Goal: Use online tool/utility: Utilize a website feature to perform a specific function

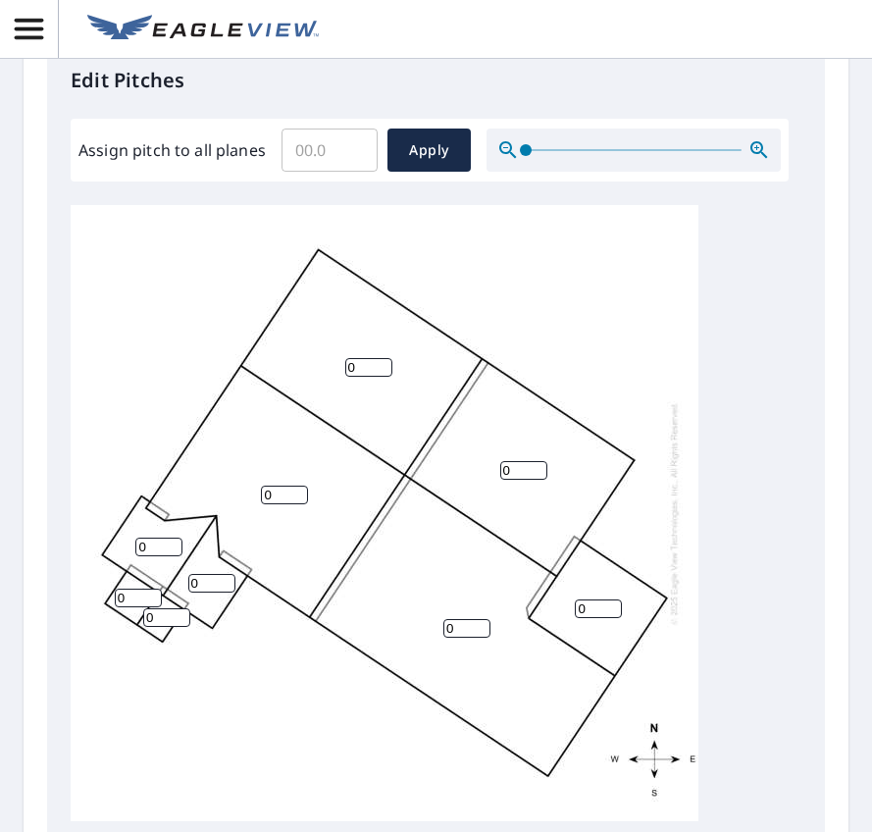
scroll to position [785, 0]
drag, startPoint x: 137, startPoint y: 646, endPoint x: 150, endPoint y: 651, distance: 14.0
click at [138, 647] on div "0 0 0 0 0 0 0 0 0" at bounding box center [385, 512] width 628 height 616
click at [141, 606] on input "0" at bounding box center [138, 597] width 47 height 19
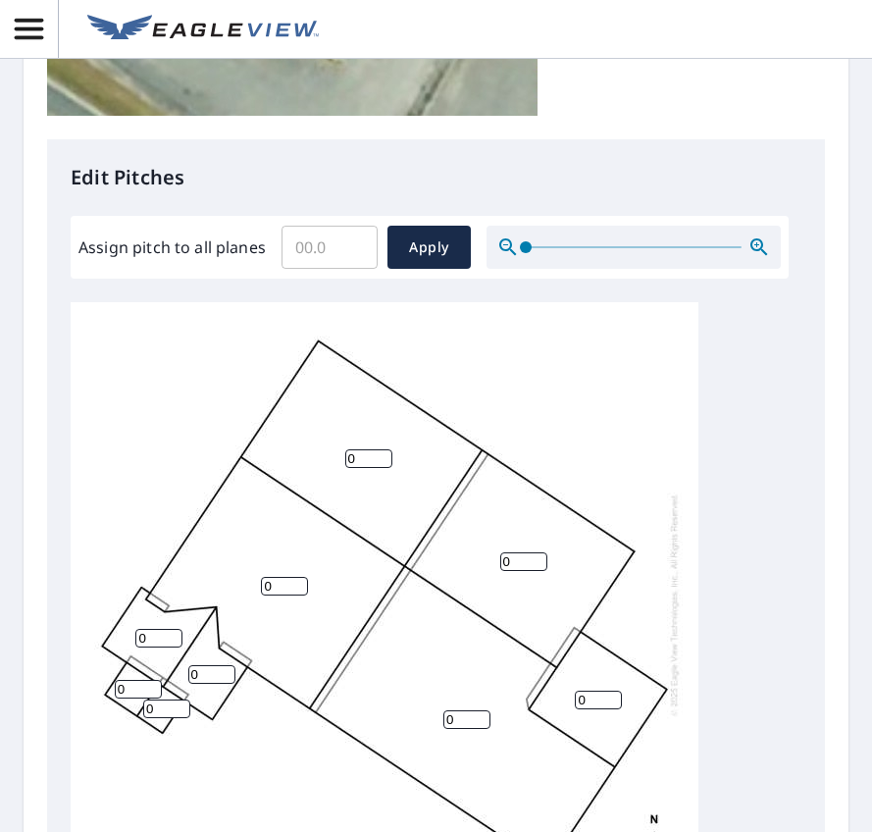
scroll to position [21, 0]
click at [363, 468] on input "0" at bounding box center [368, 458] width 47 height 19
type input "6"
click at [285, 596] on input "0" at bounding box center [284, 586] width 47 height 19
type input "6"
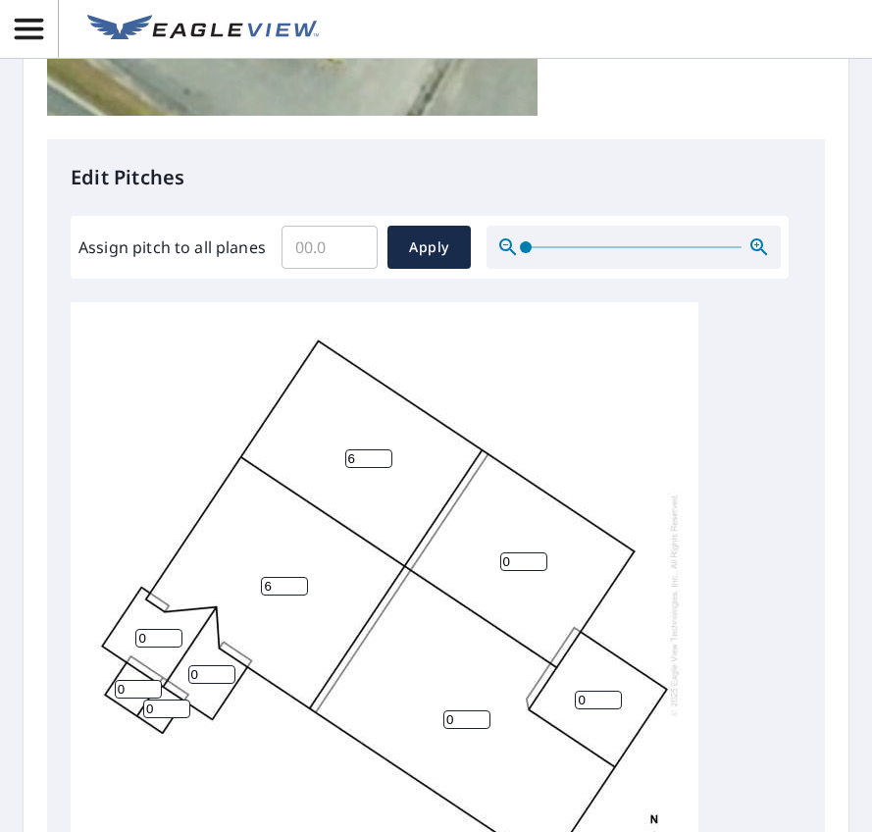
click at [510, 571] on input "0" at bounding box center [523, 561] width 47 height 19
type input "6"
click at [457, 729] on input "0" at bounding box center [466, 719] width 47 height 19
type input "6"
click at [582, 709] on input "0" at bounding box center [598, 700] width 47 height 19
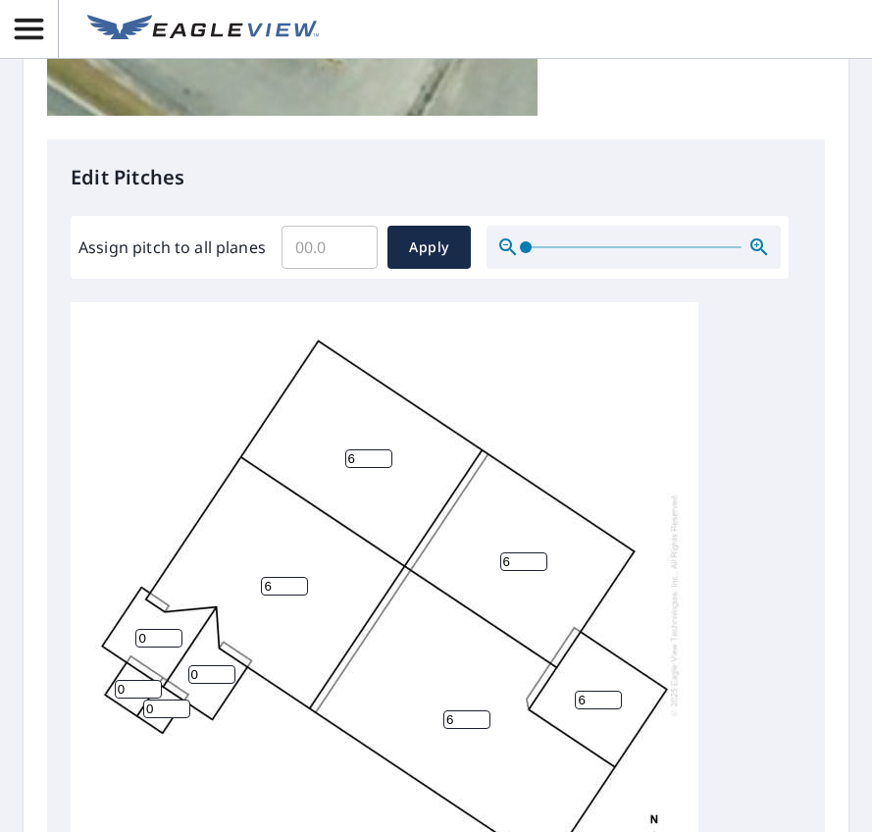
type input "6"
click at [139, 647] on input "0" at bounding box center [158, 638] width 47 height 19
type input "2"
click at [198, 684] on input "0" at bounding box center [211, 674] width 47 height 19
type input "2"
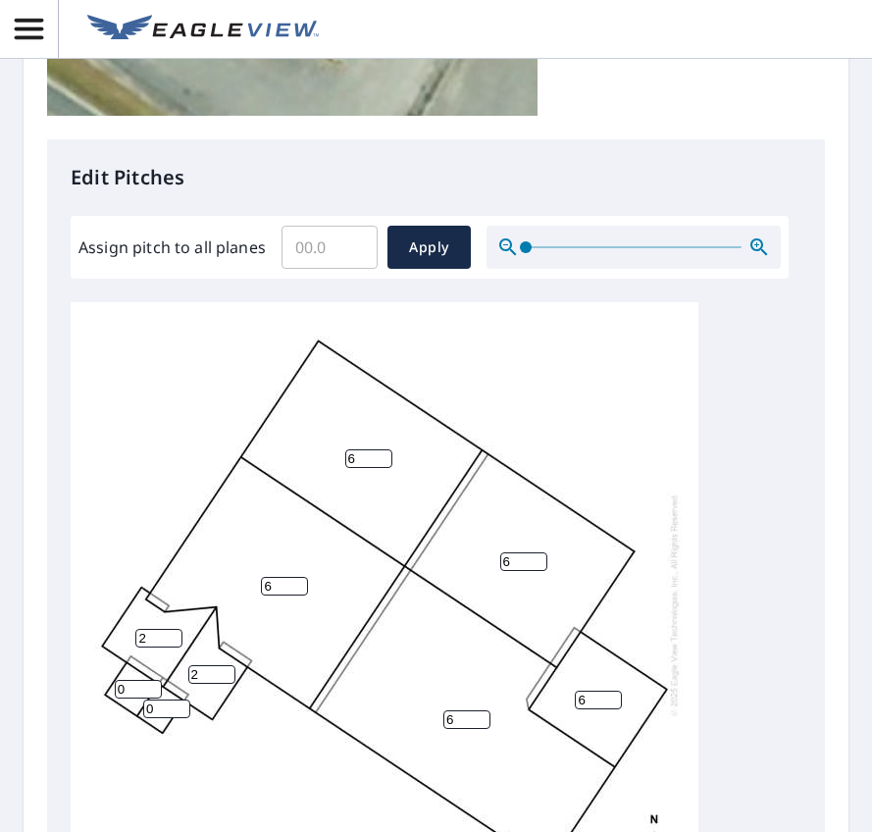
click at [118, 699] on input "0" at bounding box center [138, 689] width 47 height 19
type input "2"
click at [142, 750] on div "6 6 6 6 6 2 2 2 0" at bounding box center [385, 604] width 628 height 616
click at [151, 718] on input "0" at bounding box center [166, 708] width 47 height 19
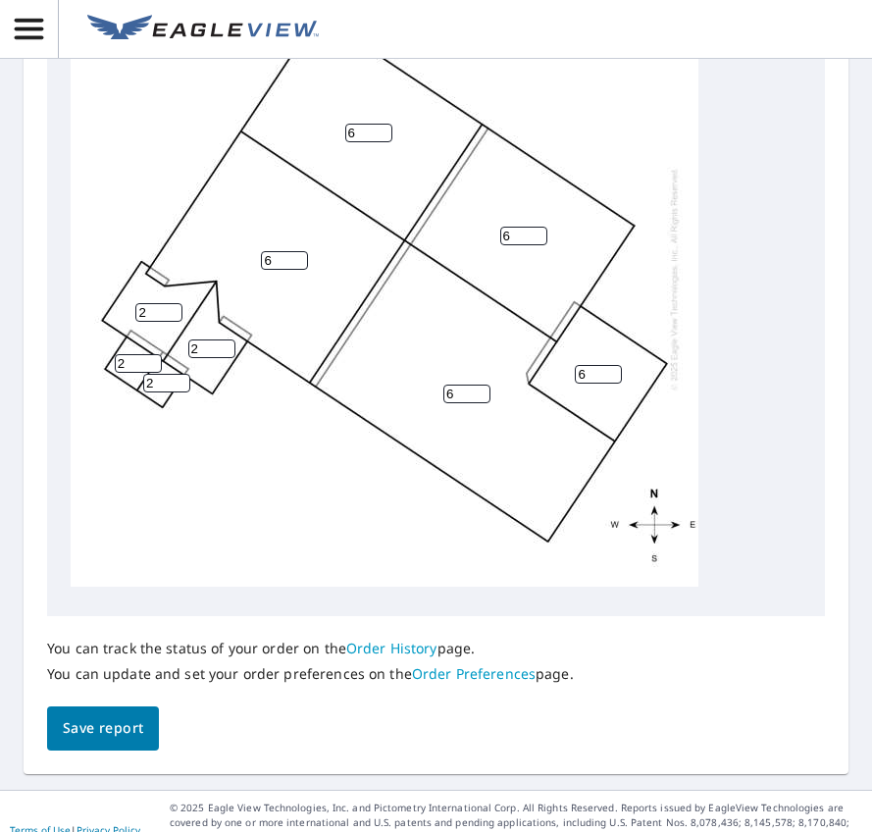
scroll to position [1109, 0]
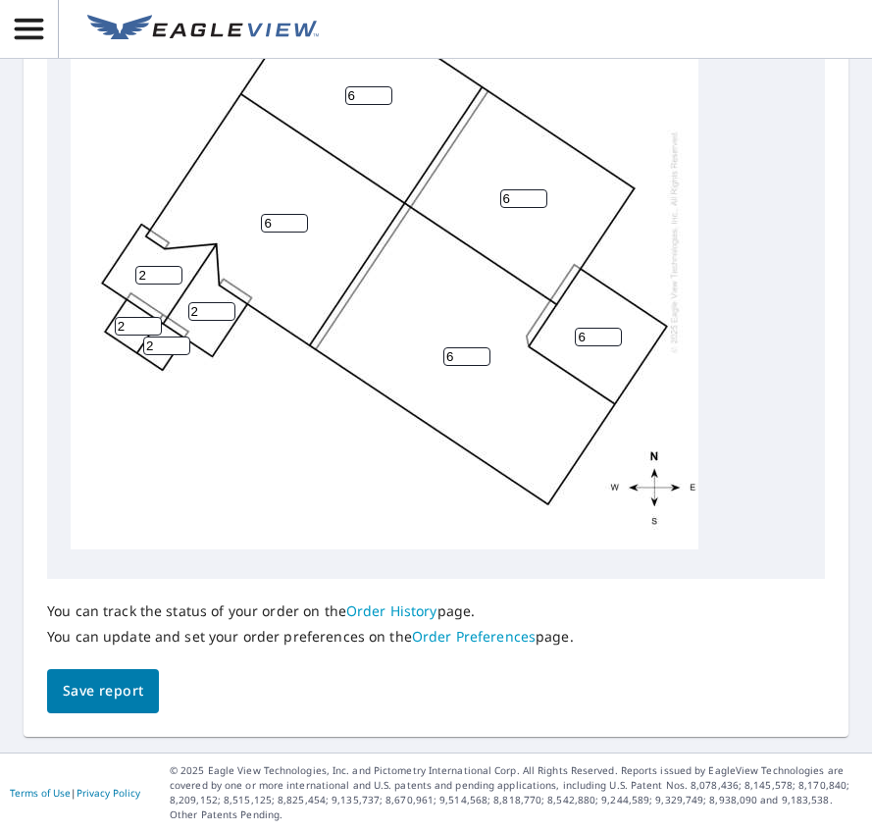
type input "2"
click at [115, 690] on span "Save report" at bounding box center [103, 691] width 80 height 25
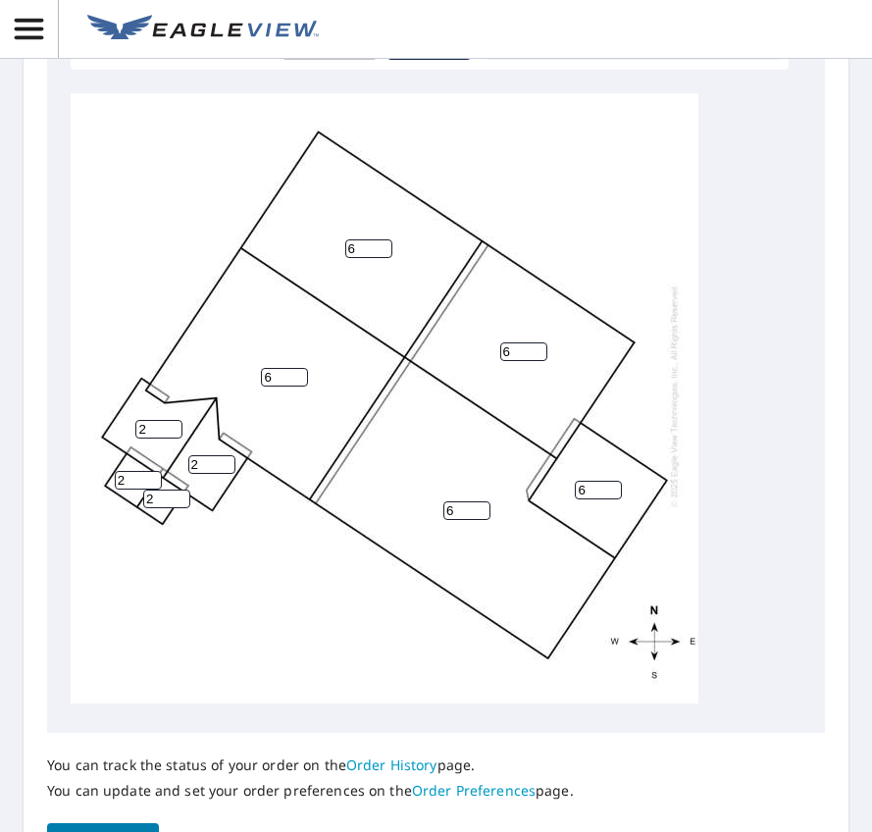
scroll to position [1179, 0]
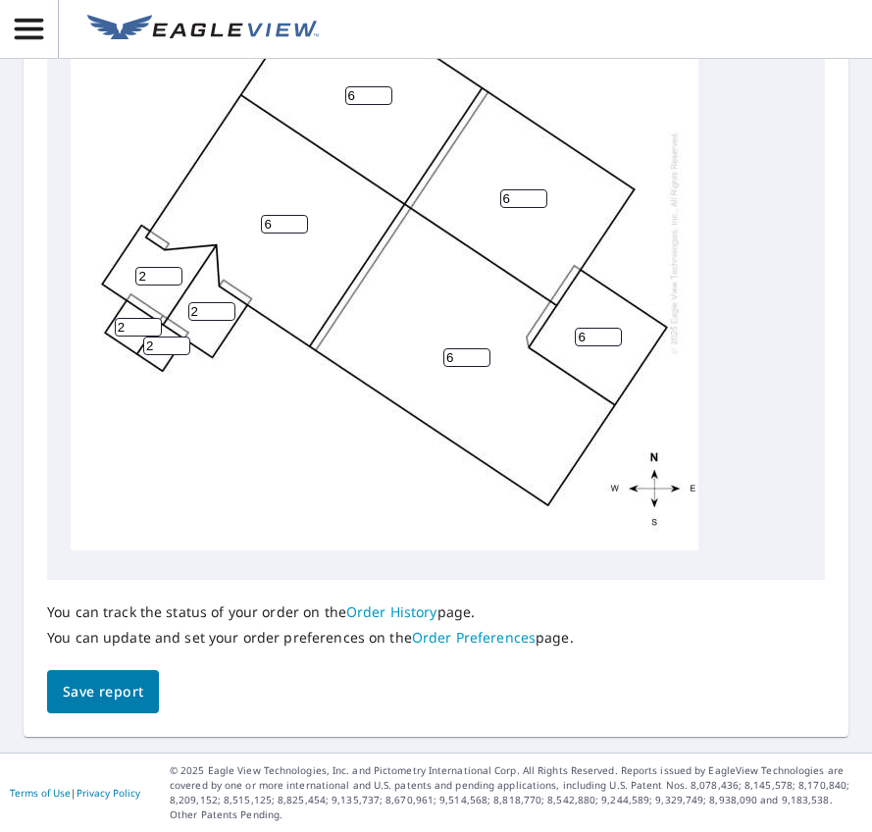
click at [88, 690] on span "Save report" at bounding box center [103, 692] width 80 height 25
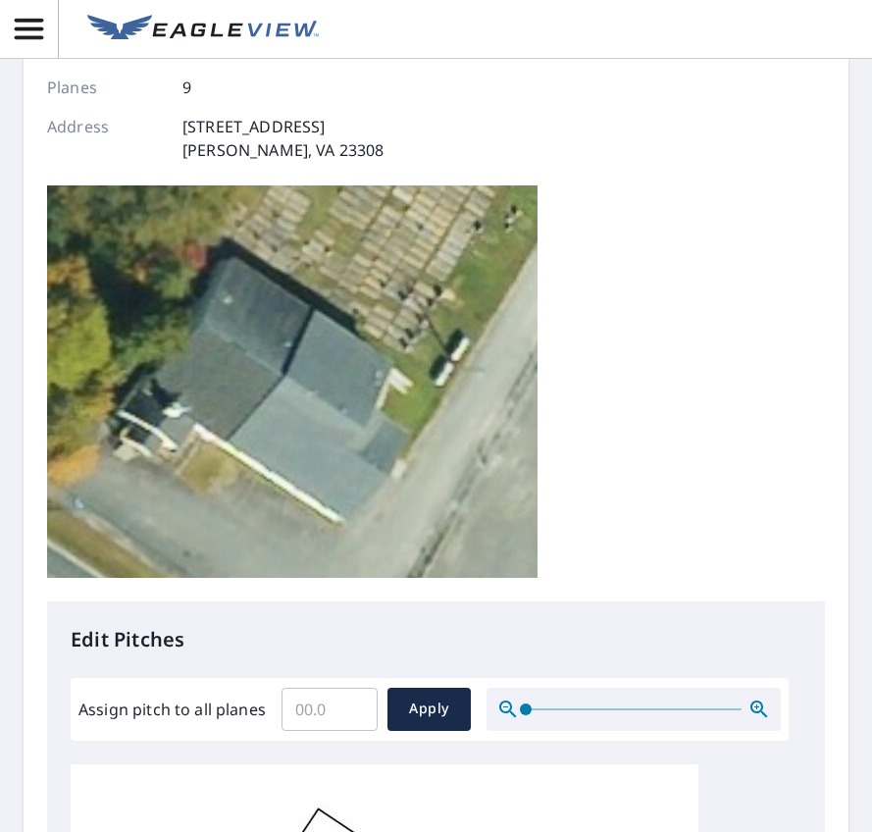
scroll to position [0, 0]
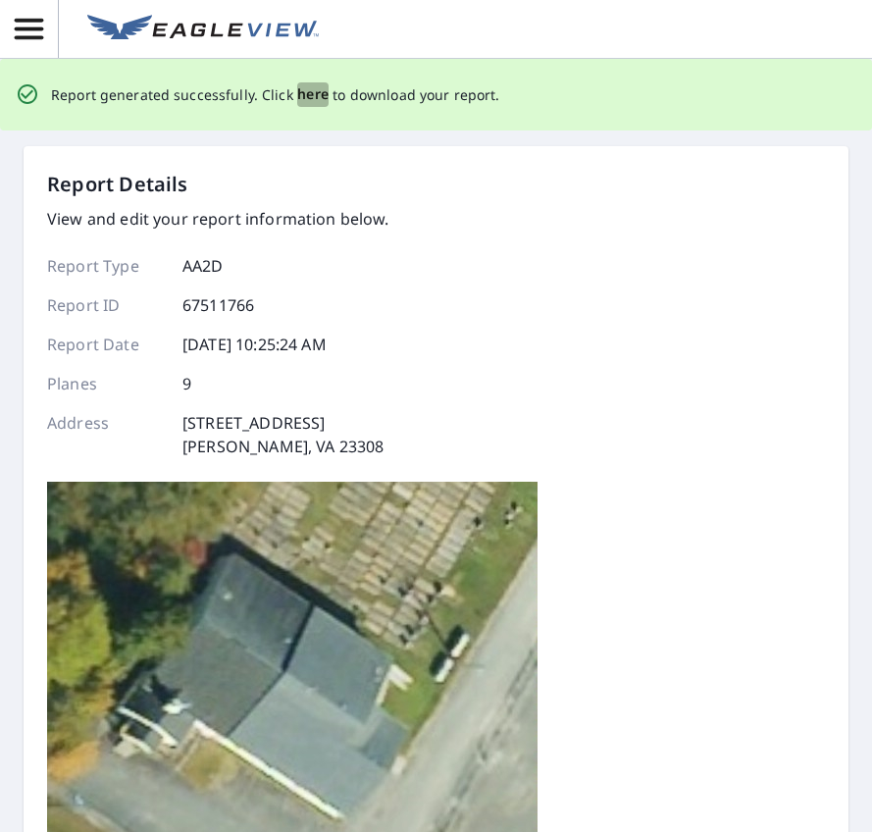
click at [302, 95] on span "here" at bounding box center [313, 94] width 32 height 25
